Goal: Find specific page/section: Find specific page/section

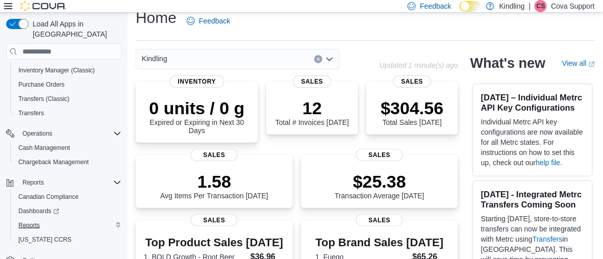
scroll to position [14, 0]
click at [28, 222] on span "Reports" at bounding box center [28, 226] width 21 height 8
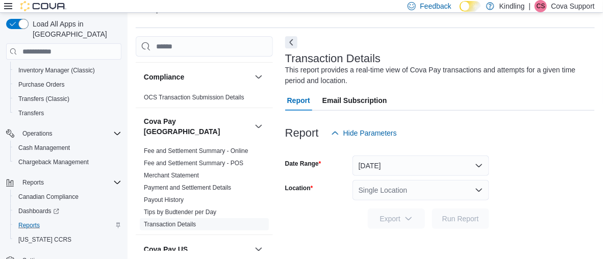
scroll to position [26, 0]
click at [569, 4] on p "Cova Support" at bounding box center [573, 6] width 44 height 12
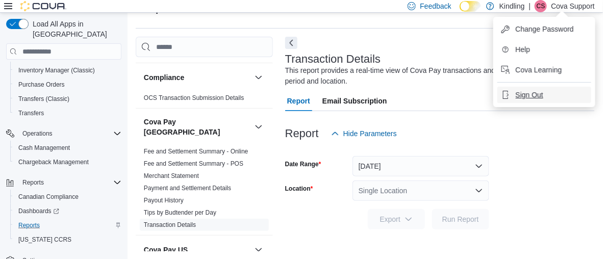
click at [521, 92] on span "Sign Out" at bounding box center [530, 95] width 28 height 10
